Goal: Book appointment/travel/reservation

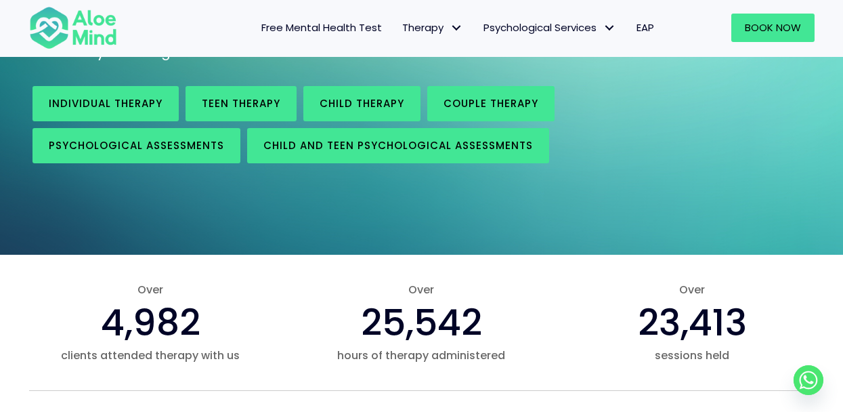
scroll to position [239, 0]
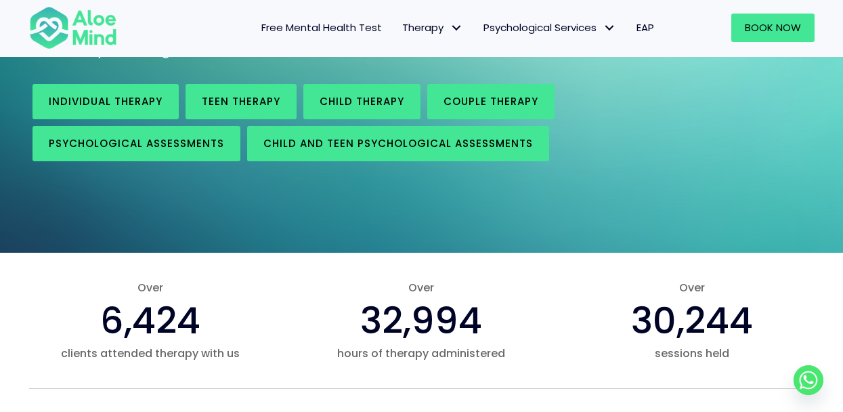
click at [357, 14] on link "Free Mental Health Test" at bounding box center [321, 28] width 141 height 28
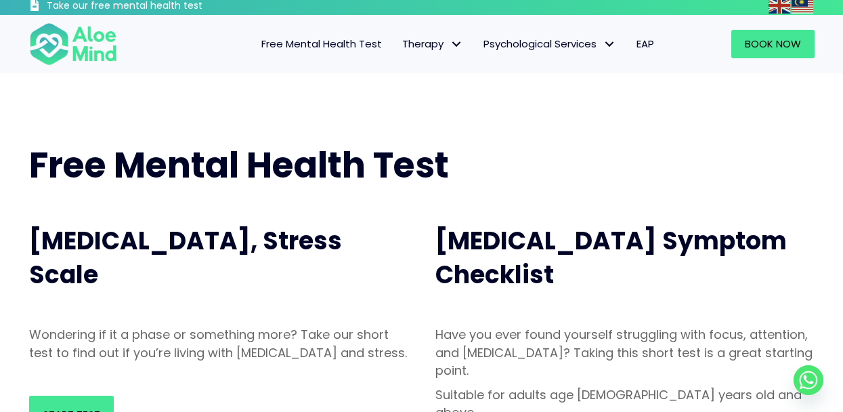
click at [75, 39] on img at bounding box center [73, 44] width 88 height 45
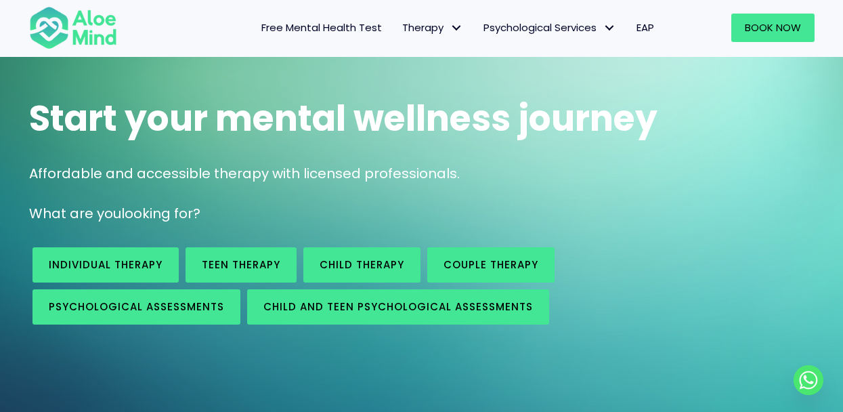
click at [266, 79] on div "Start your mental wellness journey Affordable and accessible therapy with licen…" at bounding box center [421, 207] width 843 height 417
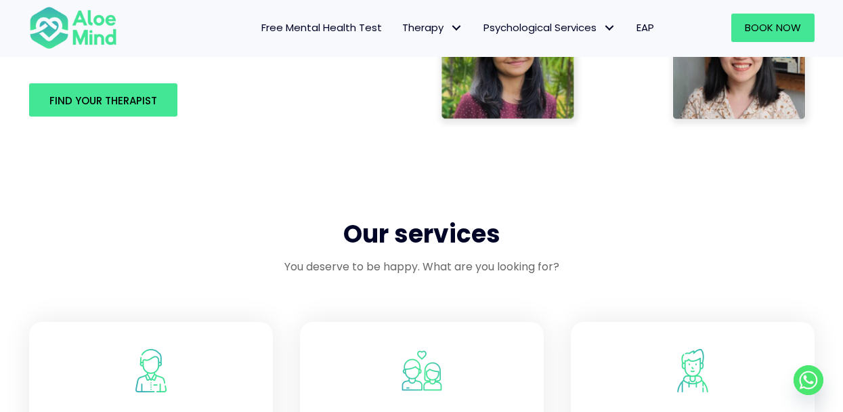
scroll to position [955, 0]
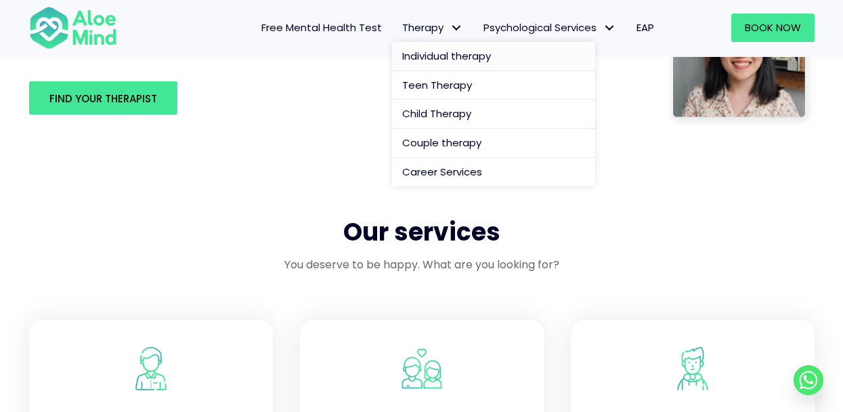
click at [442, 51] on span "Individual therapy" at bounding box center [446, 56] width 89 height 14
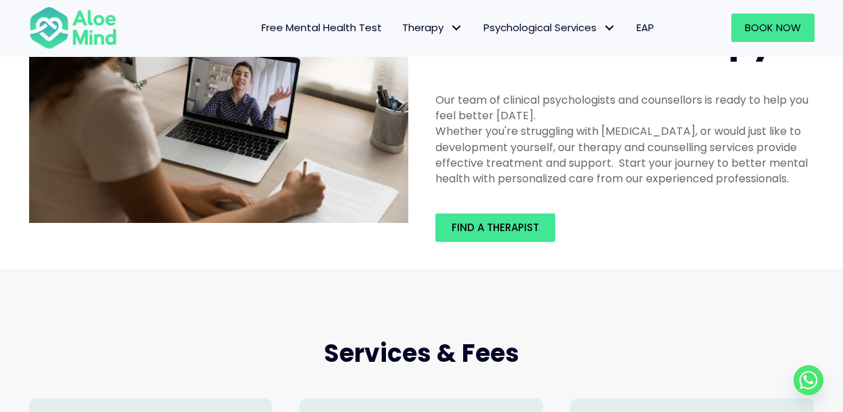
scroll to position [85, 0]
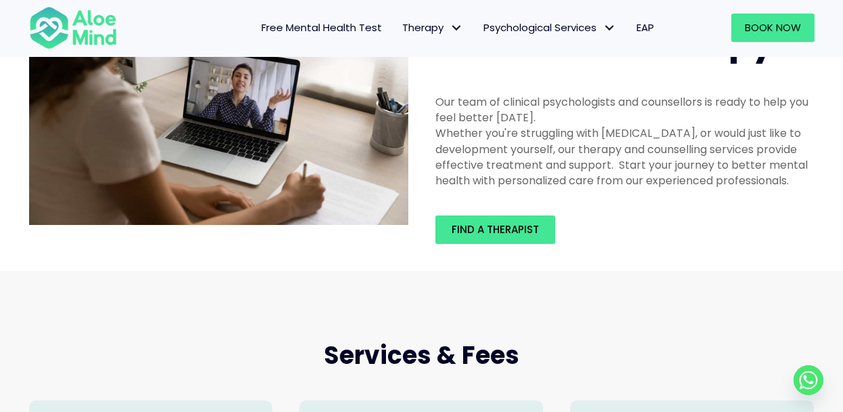
click at [631, 232] on div "Find a therapist" at bounding box center [625, 229] width 379 height 28
click at [505, 243] on div "Find a therapist" at bounding box center [625, 230] width 406 height 56
click at [505, 240] on div "Find a therapist" at bounding box center [625, 230] width 406 height 56
click at [505, 238] on link "Find a therapist" at bounding box center [496, 229] width 120 height 28
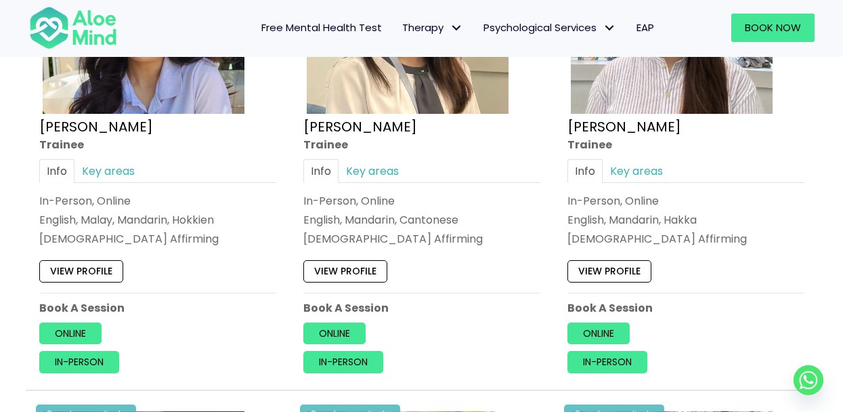
scroll to position [829, 0]
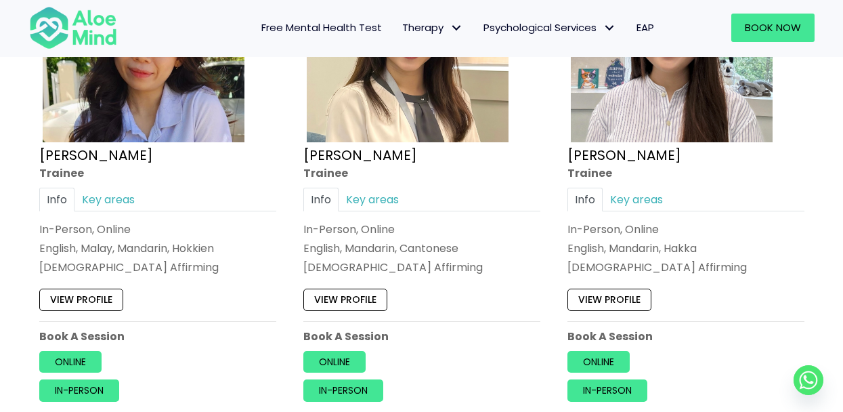
click at [358, 297] on link "View profile" at bounding box center [346, 300] width 84 height 22
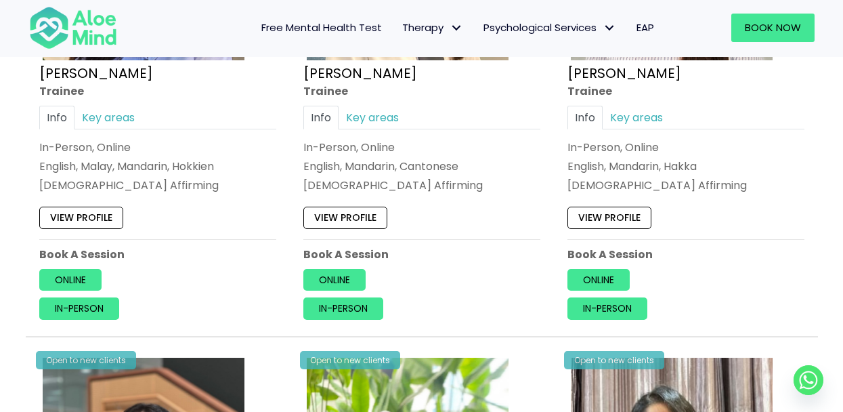
scroll to position [920, 0]
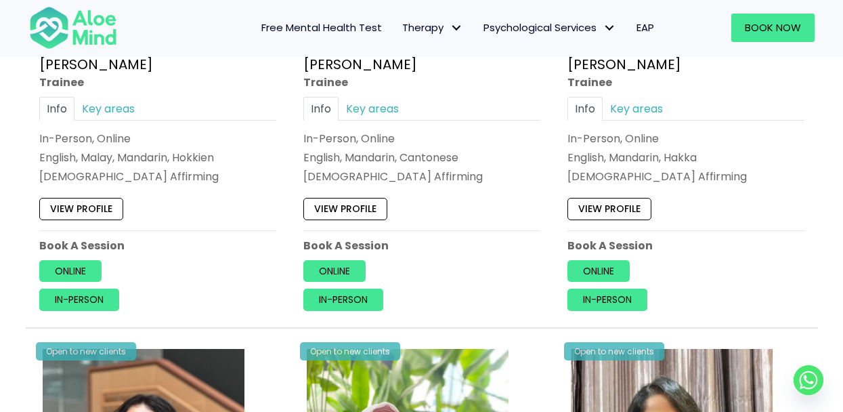
click at [606, 204] on link "View profile" at bounding box center [610, 209] width 84 height 22
click at [72, 204] on link "View profile" at bounding box center [81, 209] width 84 height 22
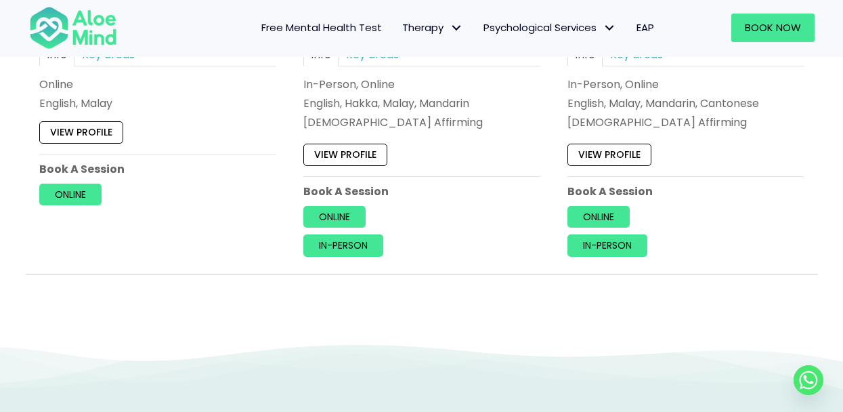
scroll to position [5998, 0]
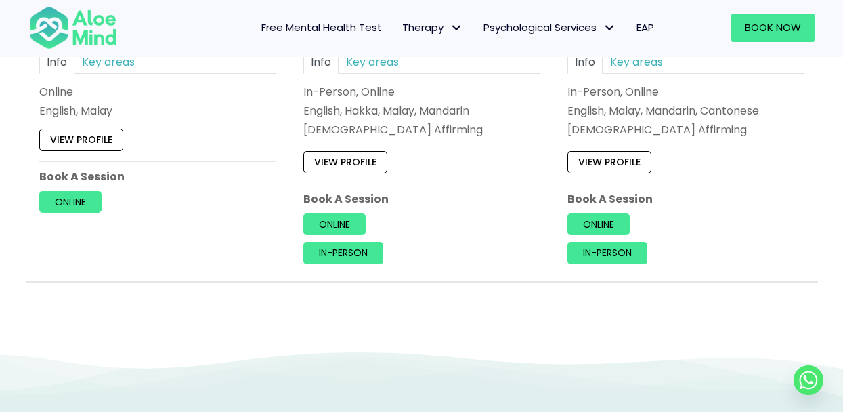
click at [610, 152] on link "View profile" at bounding box center [610, 163] width 84 height 22
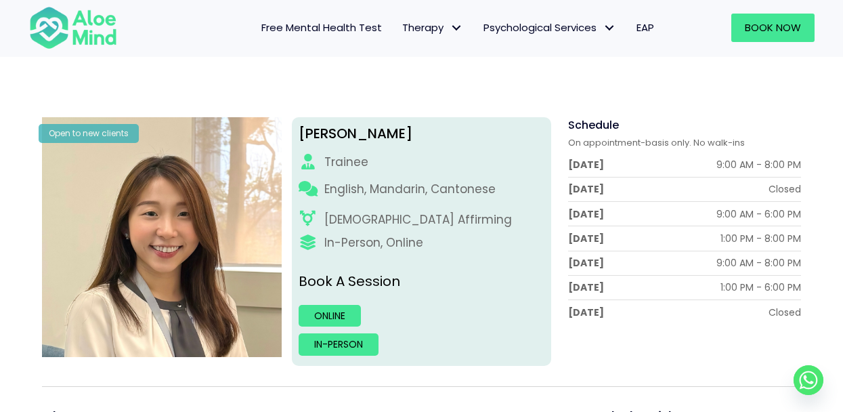
scroll to position [135, 0]
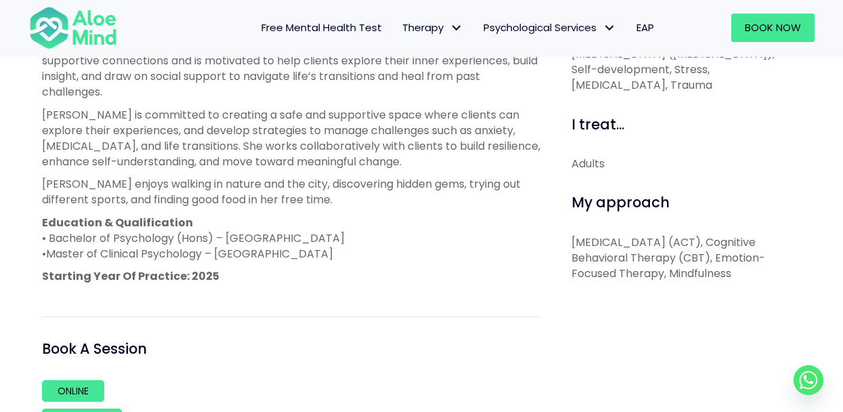
scroll to position [629, 0]
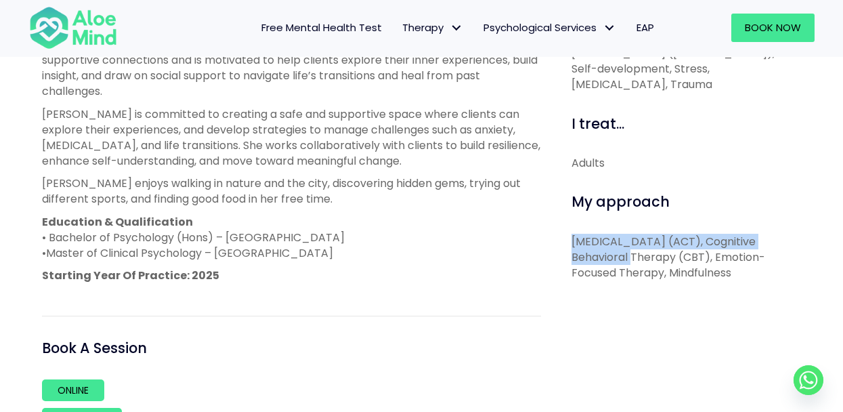
drag, startPoint x: 574, startPoint y: 220, endPoint x: 620, endPoint y: 238, distance: 49.8
click at [620, 239] on p "Acceptance and Commitment Therapy (ACT), Cognitive Behavioral Therapy (CBT), Em…" at bounding box center [687, 257] width 230 height 47
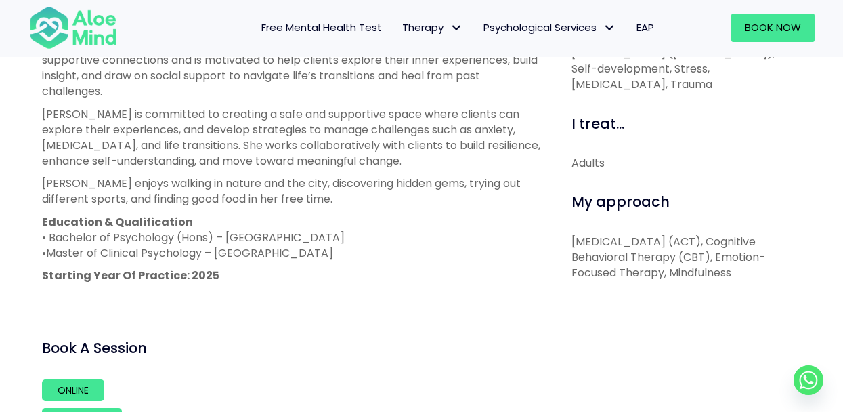
click at [623, 192] on span "My approach" at bounding box center [621, 202] width 98 height 20
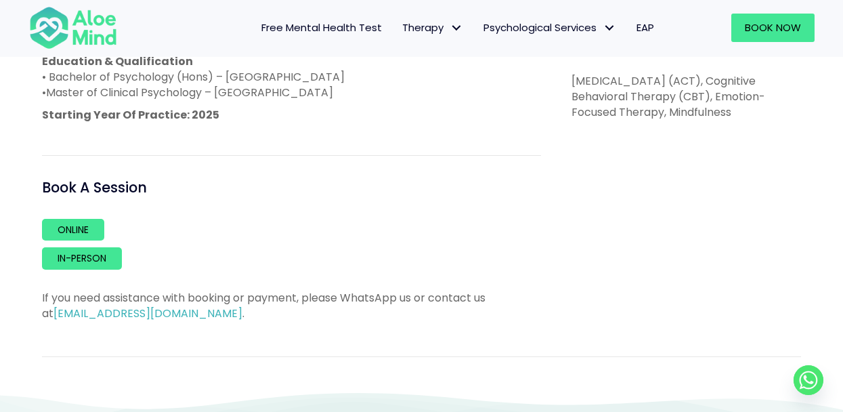
scroll to position [792, 0]
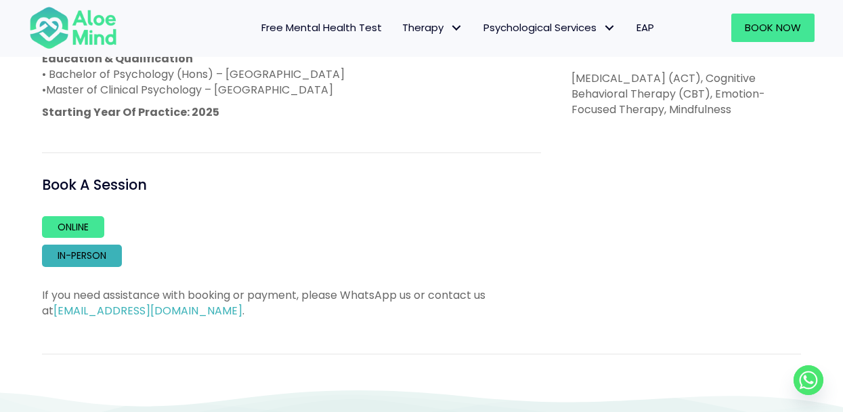
click at [96, 245] on link "In-person" at bounding box center [82, 256] width 80 height 22
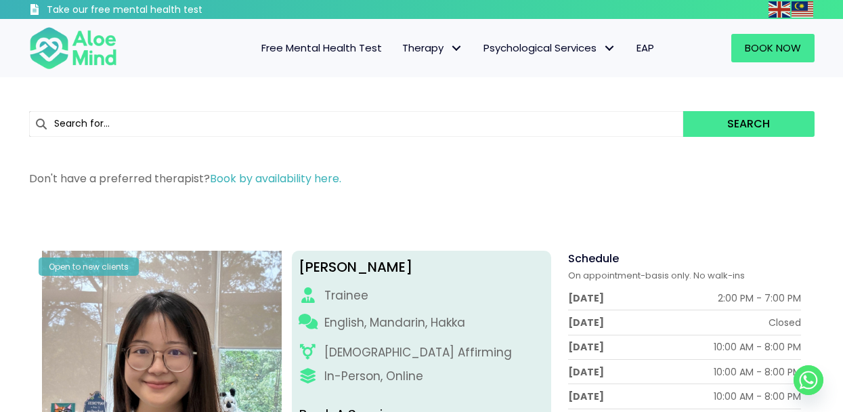
scroll to position [0, 0]
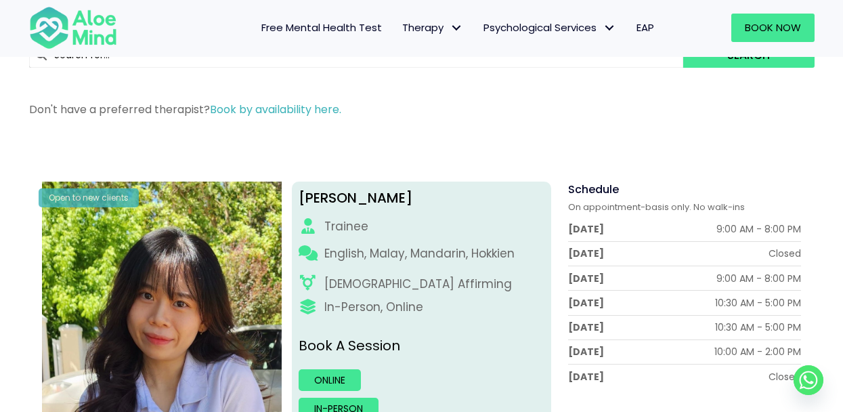
scroll to position [77, 0]
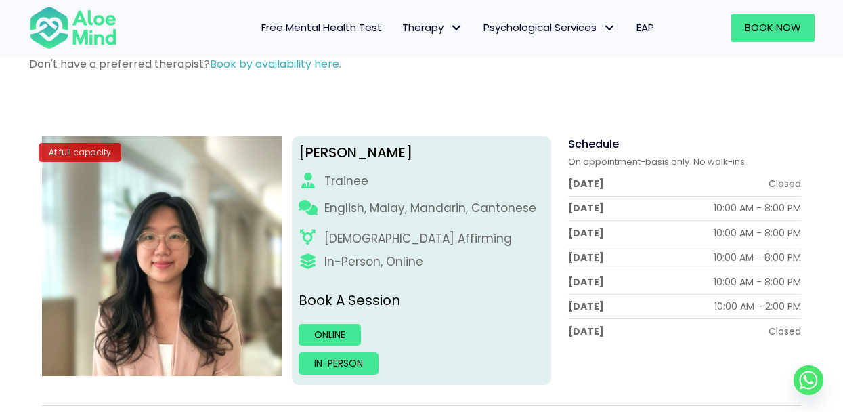
scroll to position [109, 0]
